Goal: Find specific page/section: Find specific page/section

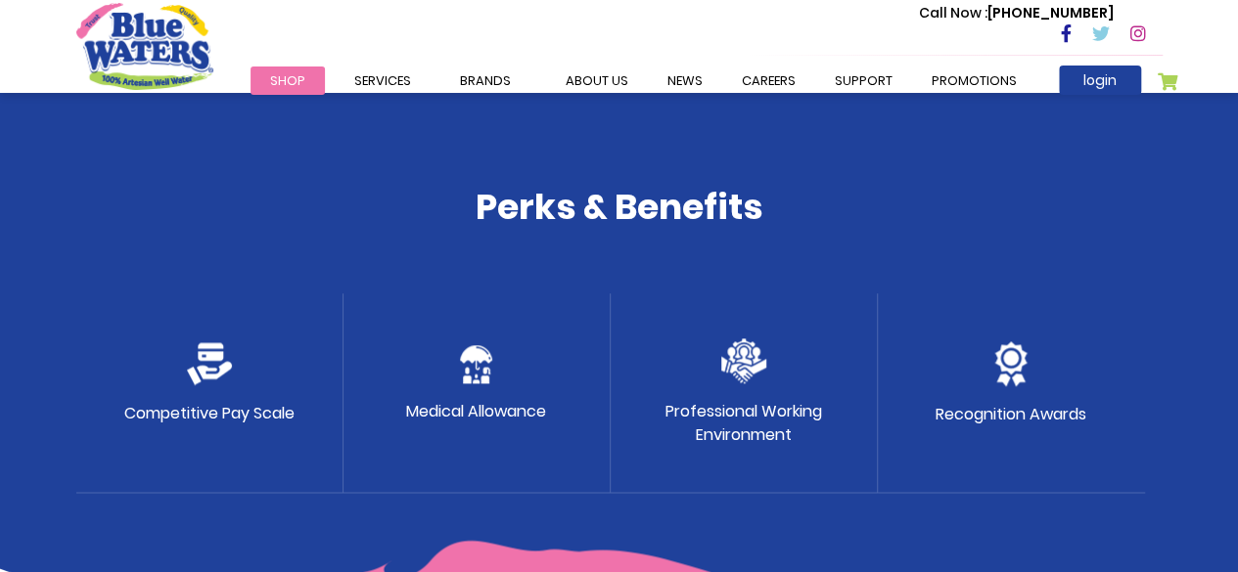
scroll to position [1135, 0]
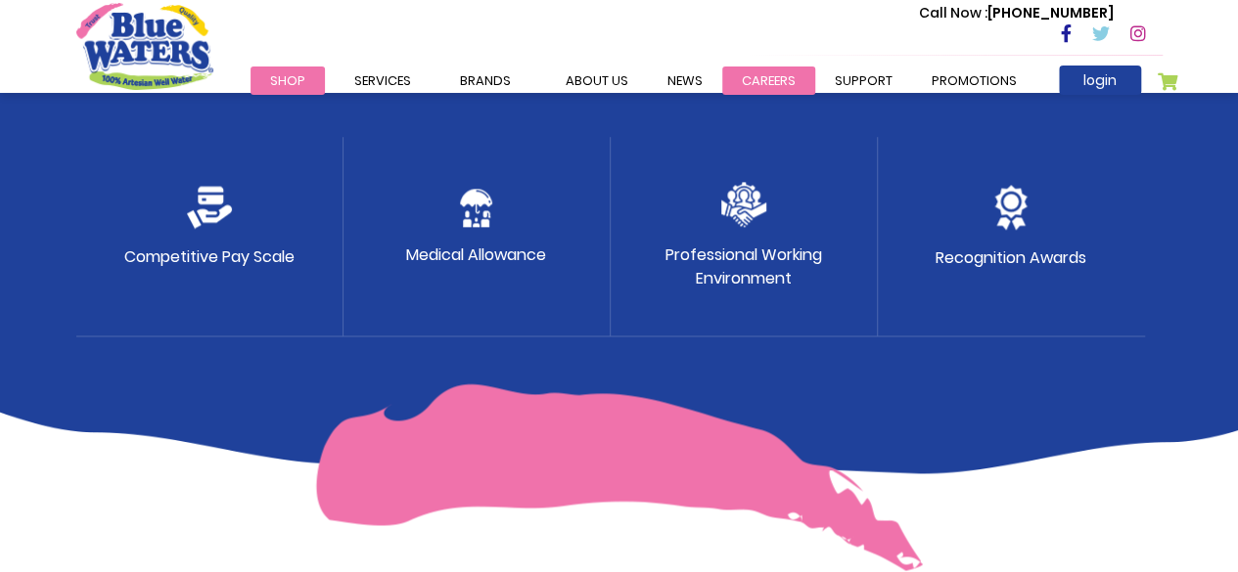
click at [748, 83] on link "careers" at bounding box center [768, 81] width 93 height 28
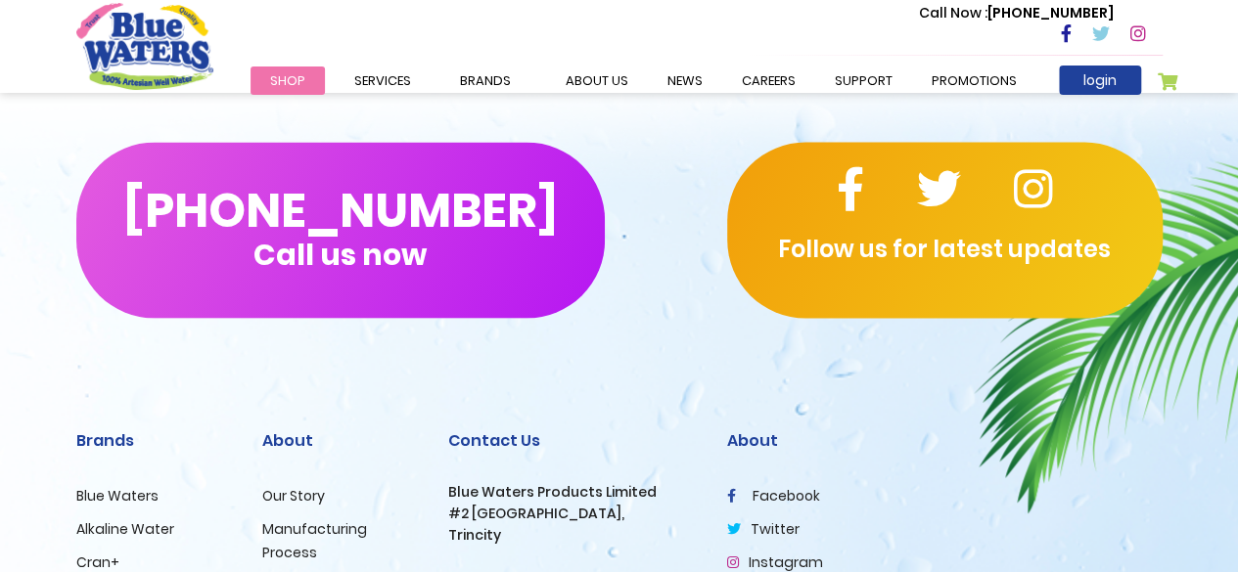
scroll to position [1879, 0]
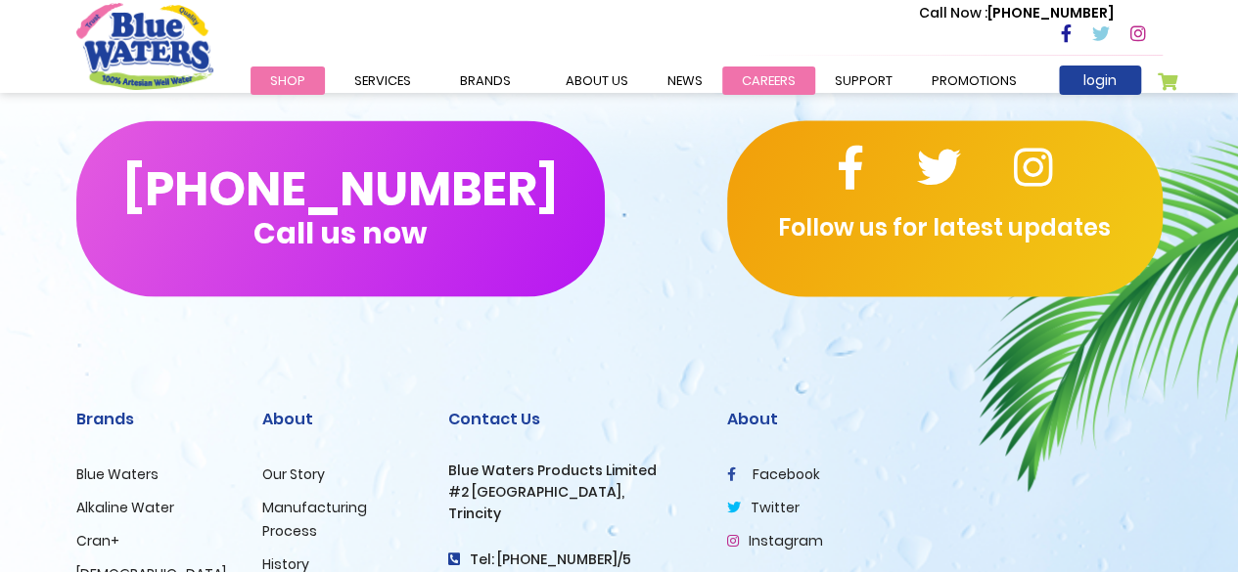
click at [767, 73] on link "careers" at bounding box center [768, 81] width 93 height 28
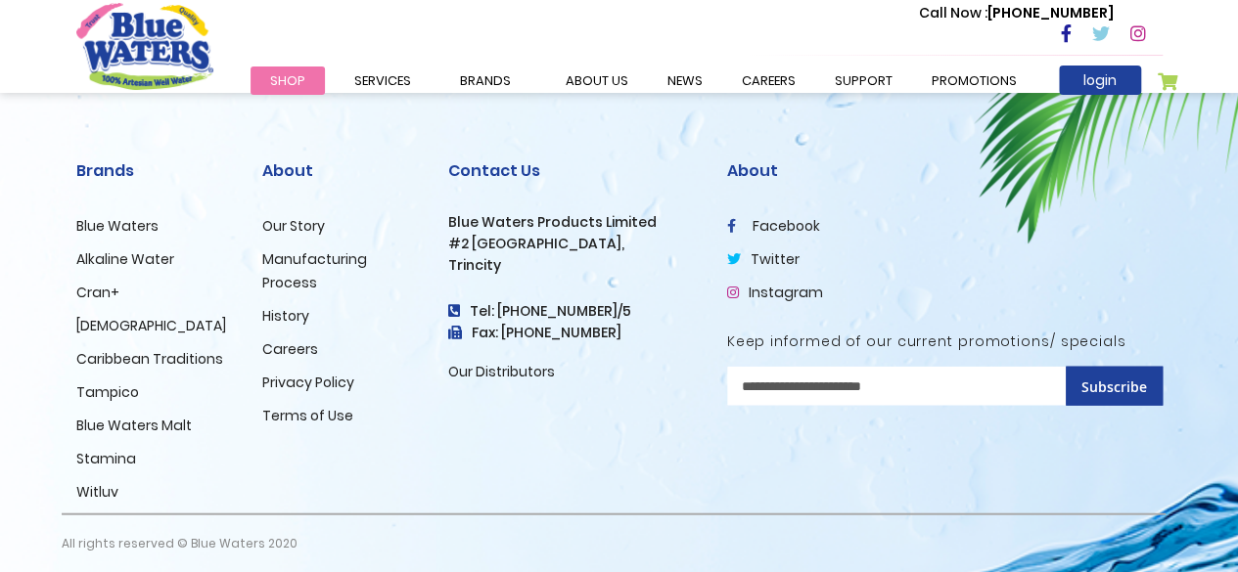
scroll to position [2137, 0]
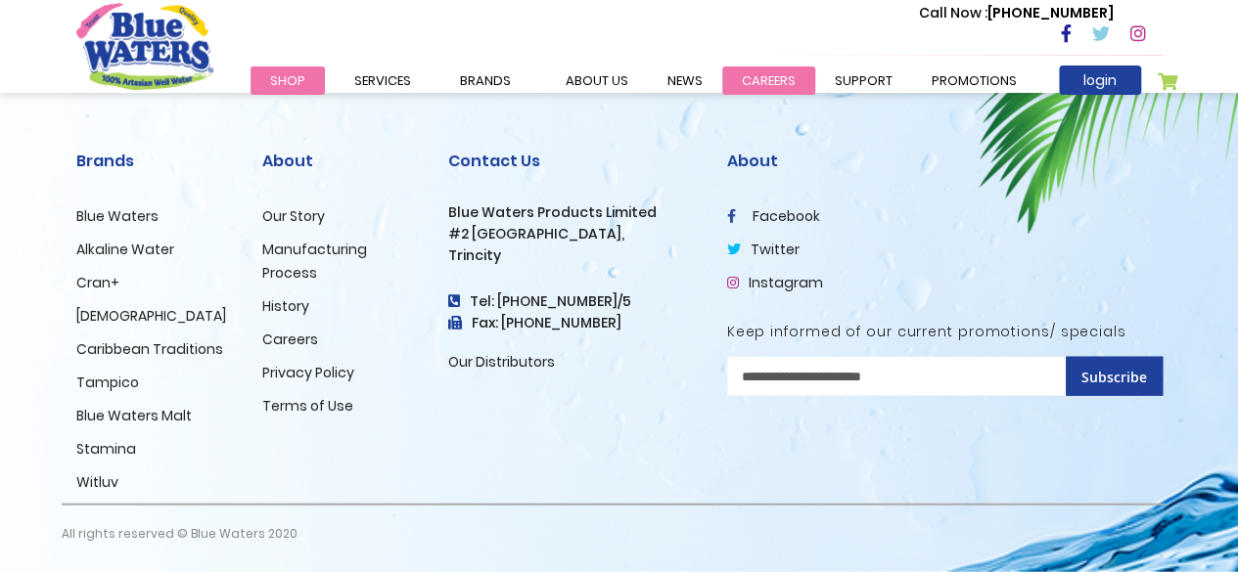
click at [787, 71] on link "careers" at bounding box center [768, 81] width 93 height 28
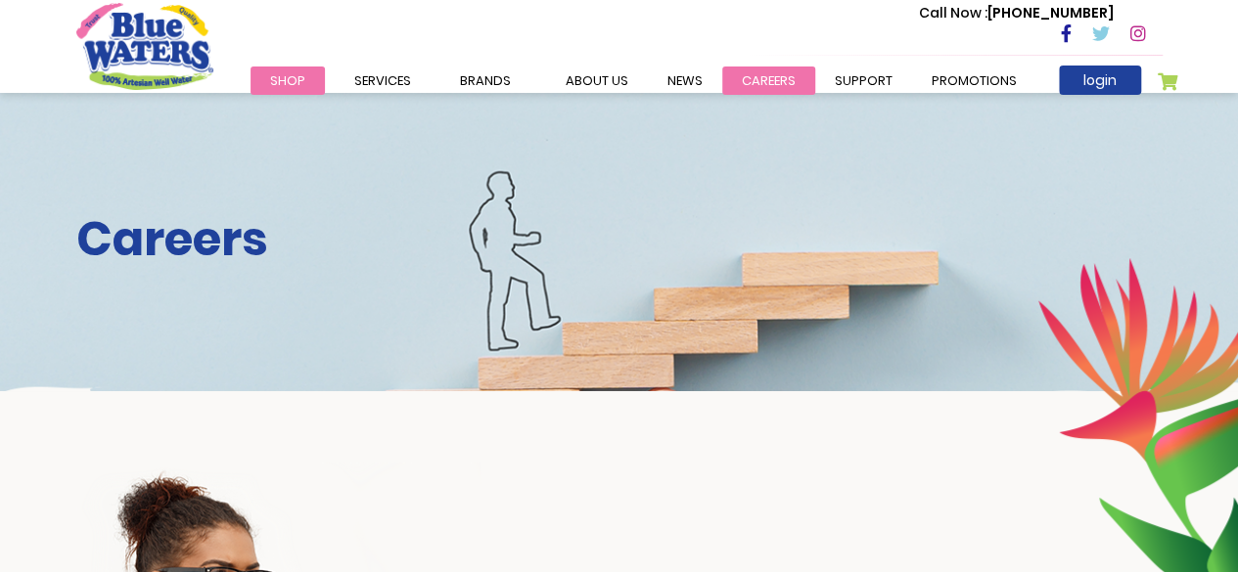
click at [786, 71] on link "careers" at bounding box center [768, 81] width 93 height 28
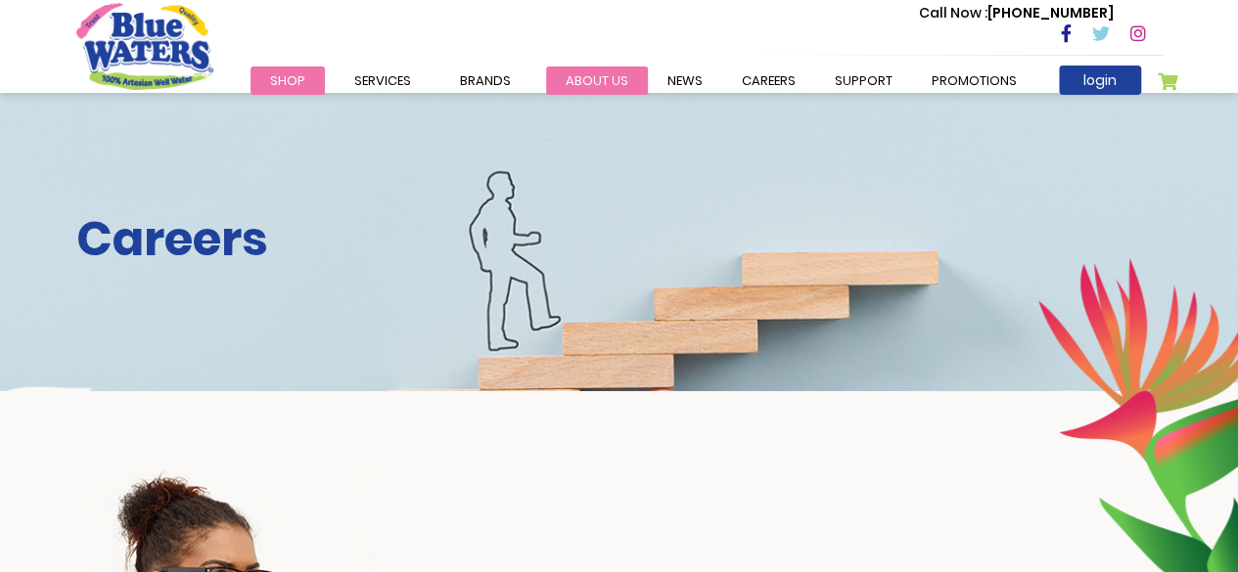
click at [593, 69] on link "about us" at bounding box center [597, 81] width 102 height 28
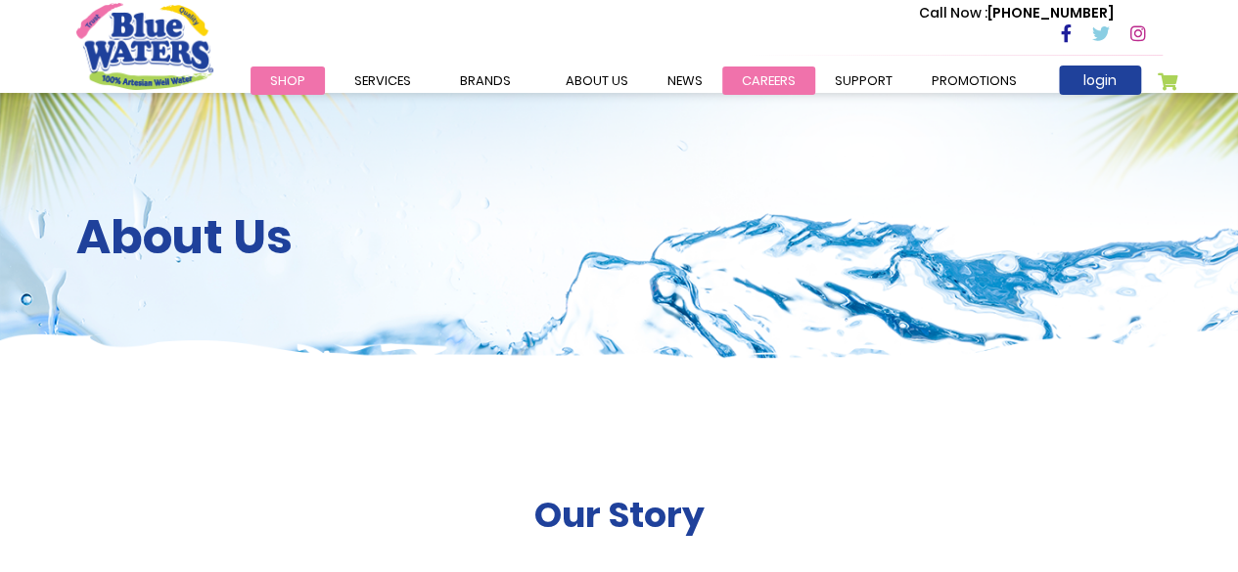
click at [728, 73] on link "careers" at bounding box center [768, 81] width 93 height 28
